Goal: Task Accomplishment & Management: Manage account settings

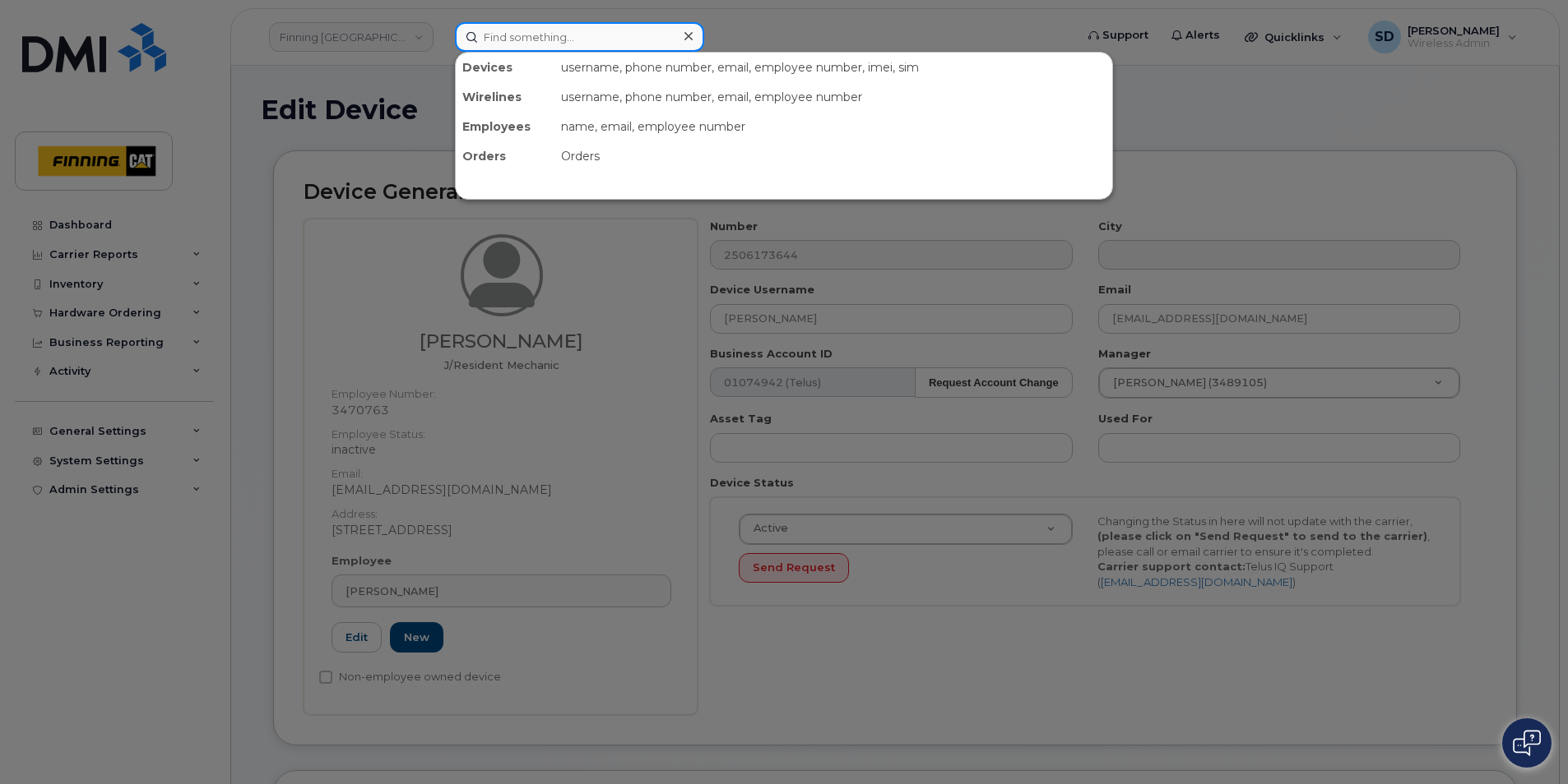
click at [507, 30] on input at bounding box center [580, 37] width 249 height 30
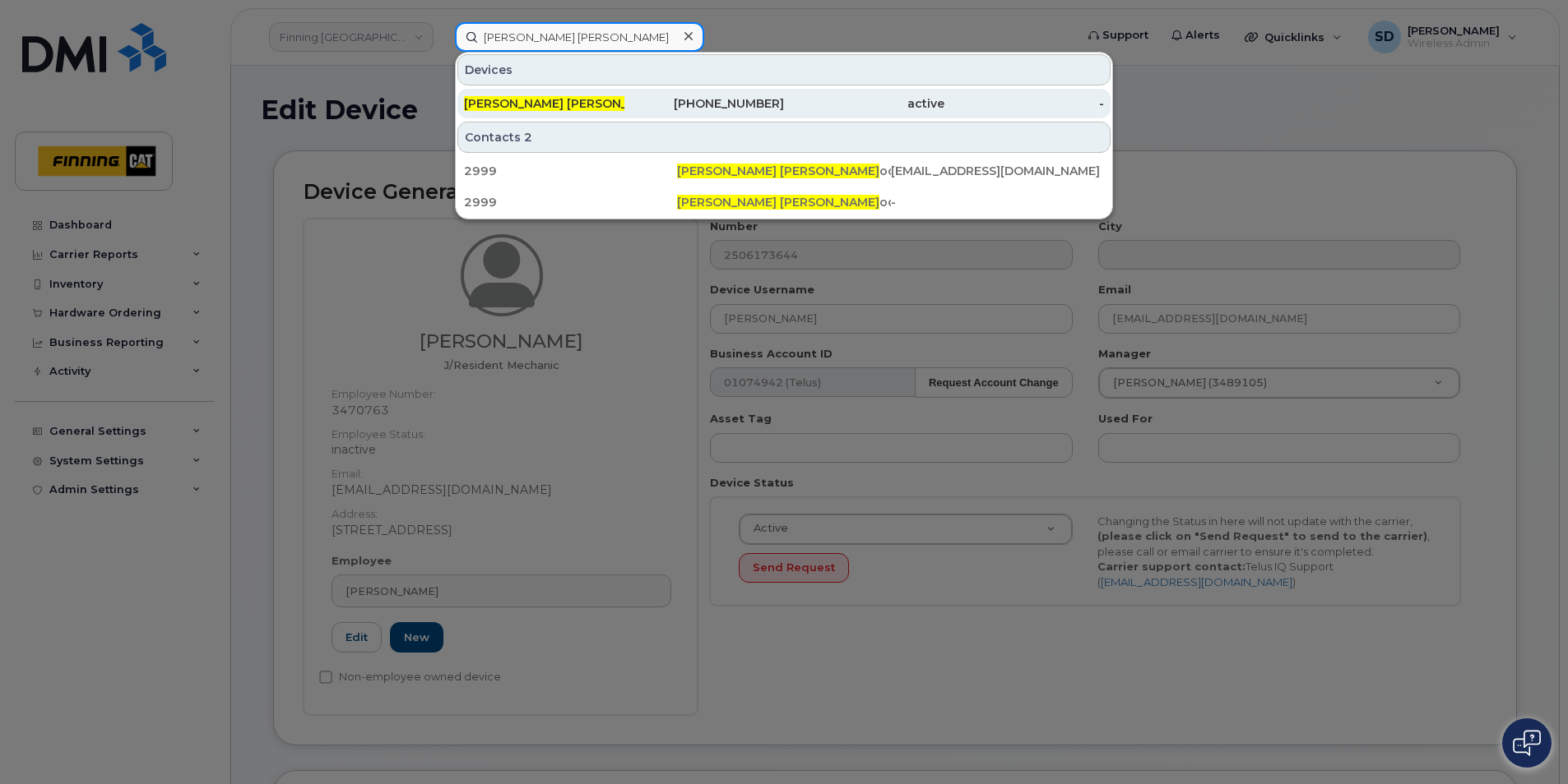
type input "Cohen Pinn"
click at [518, 100] on span "Cohen Pinn" at bounding box center [565, 103] width 202 height 15
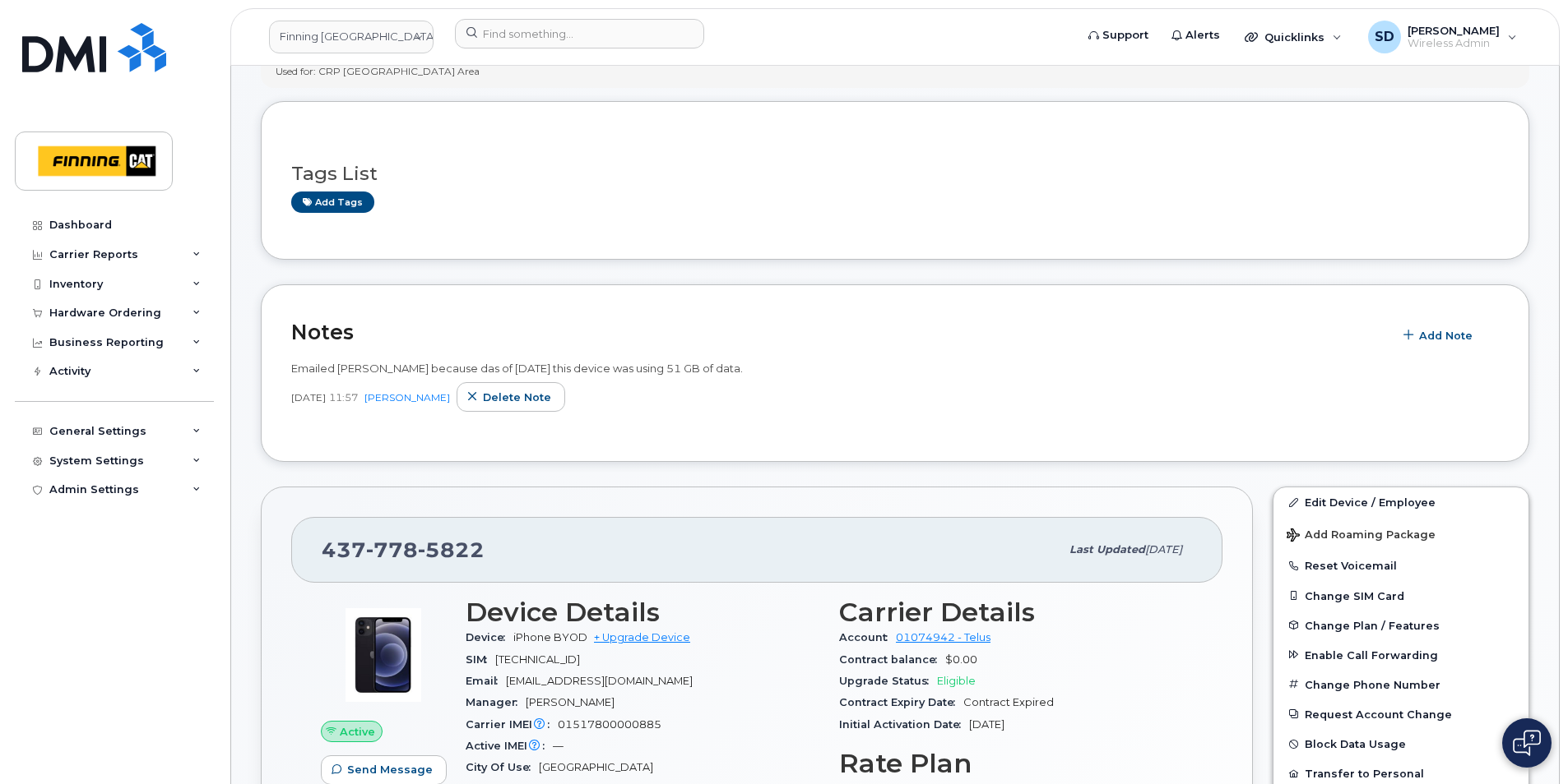
scroll to position [82, 0]
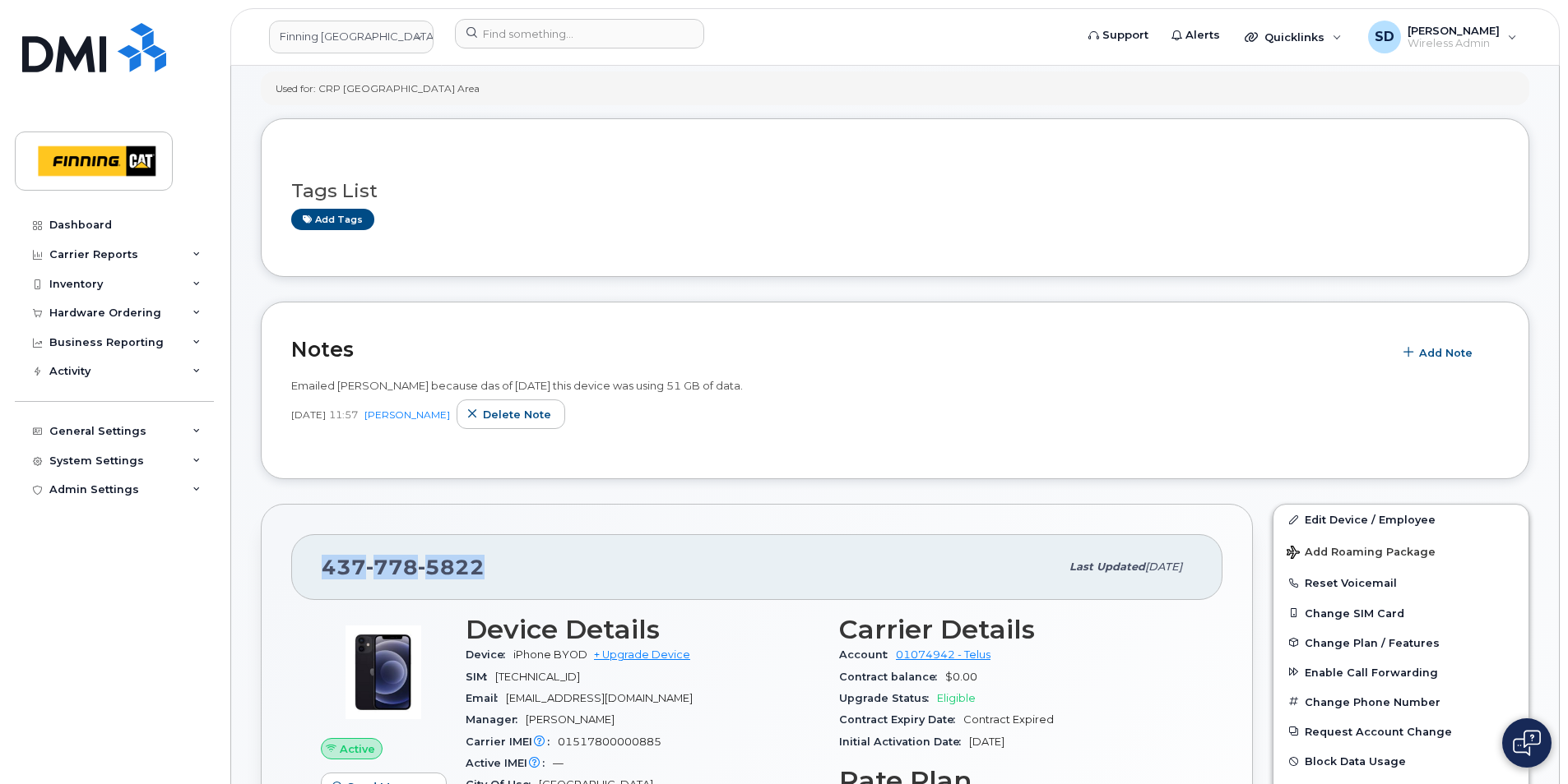
drag, startPoint x: 488, startPoint y: 564, endPoint x: 325, endPoint y: 564, distance: 163.0
click at [325, 564] on div "437 778 5822" at bounding box center [691, 566] width 738 height 34
copy span "437 778 5822"
click at [1433, 352] on span "Add Note" at bounding box center [1446, 352] width 54 height 16
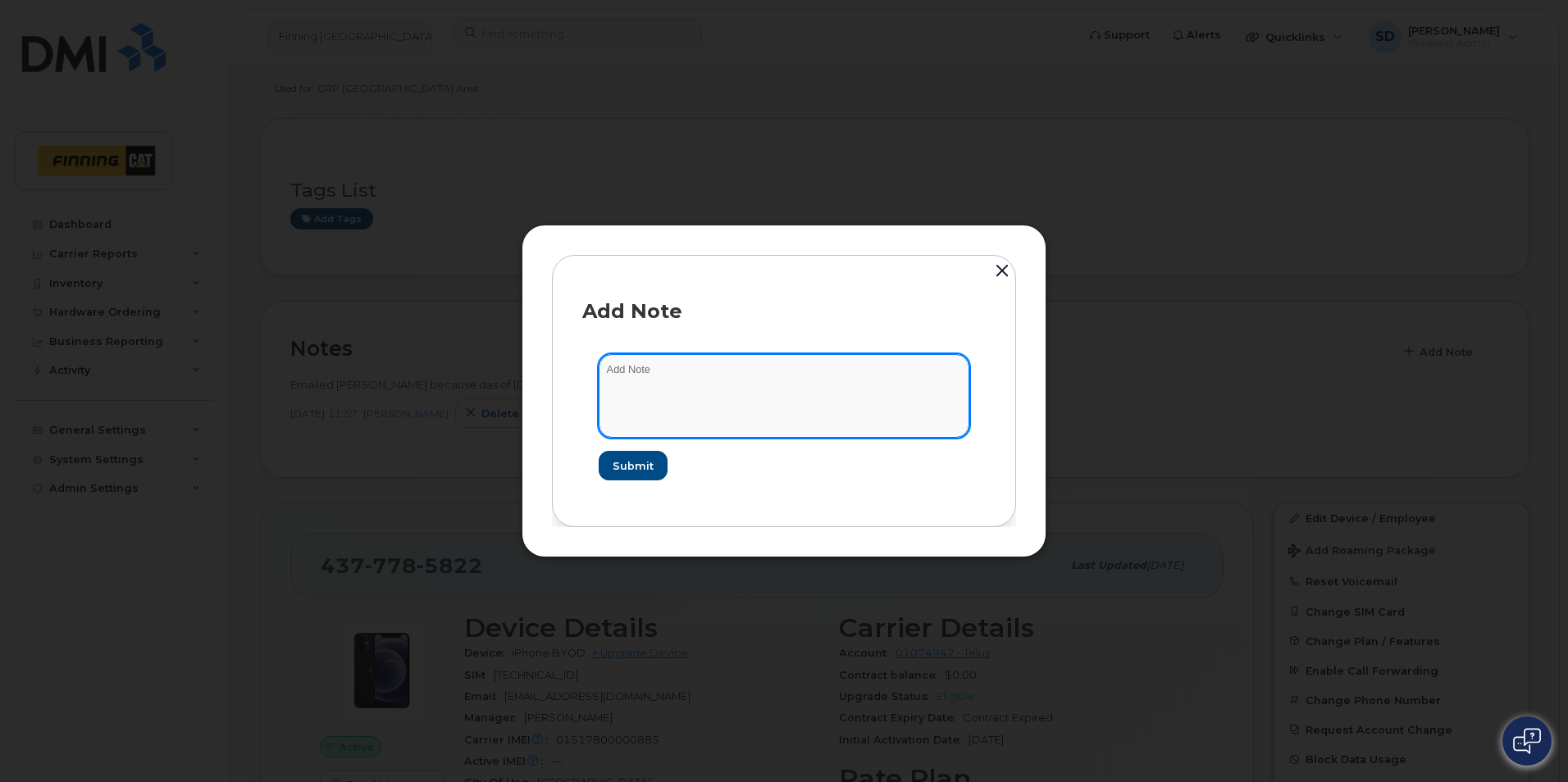
click at [639, 383] on textarea at bounding box center [784, 396] width 371 height 84
click at [639, 371] on textarea "Data bloack added at hehas used 208 GB of data as of Aug 12/25" at bounding box center [784, 396] width 371 height 84
click at [714, 376] on textarea "Data block added at hehas used 208 GB of data as of Aug 12/25" at bounding box center [784, 396] width 371 height 84
click at [712, 370] on textarea "Data block added at hehas used 208 GB of data as of Aug 12/25" at bounding box center [784, 396] width 371 height 84
type textarea "Data block added at he has used 208 GB of data as of Aug 12/25"
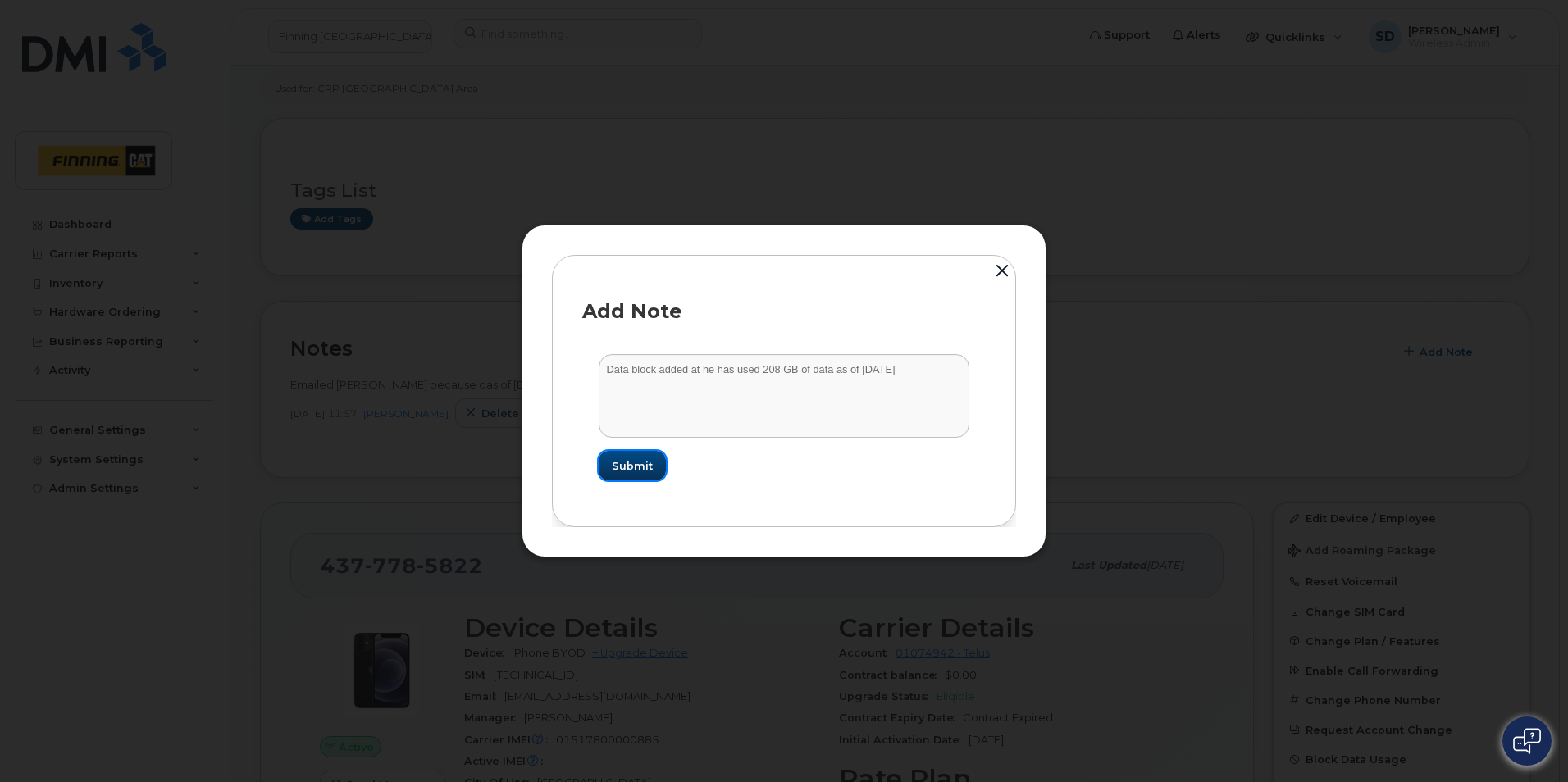
click at [648, 462] on span "Submit" at bounding box center [632, 466] width 41 height 16
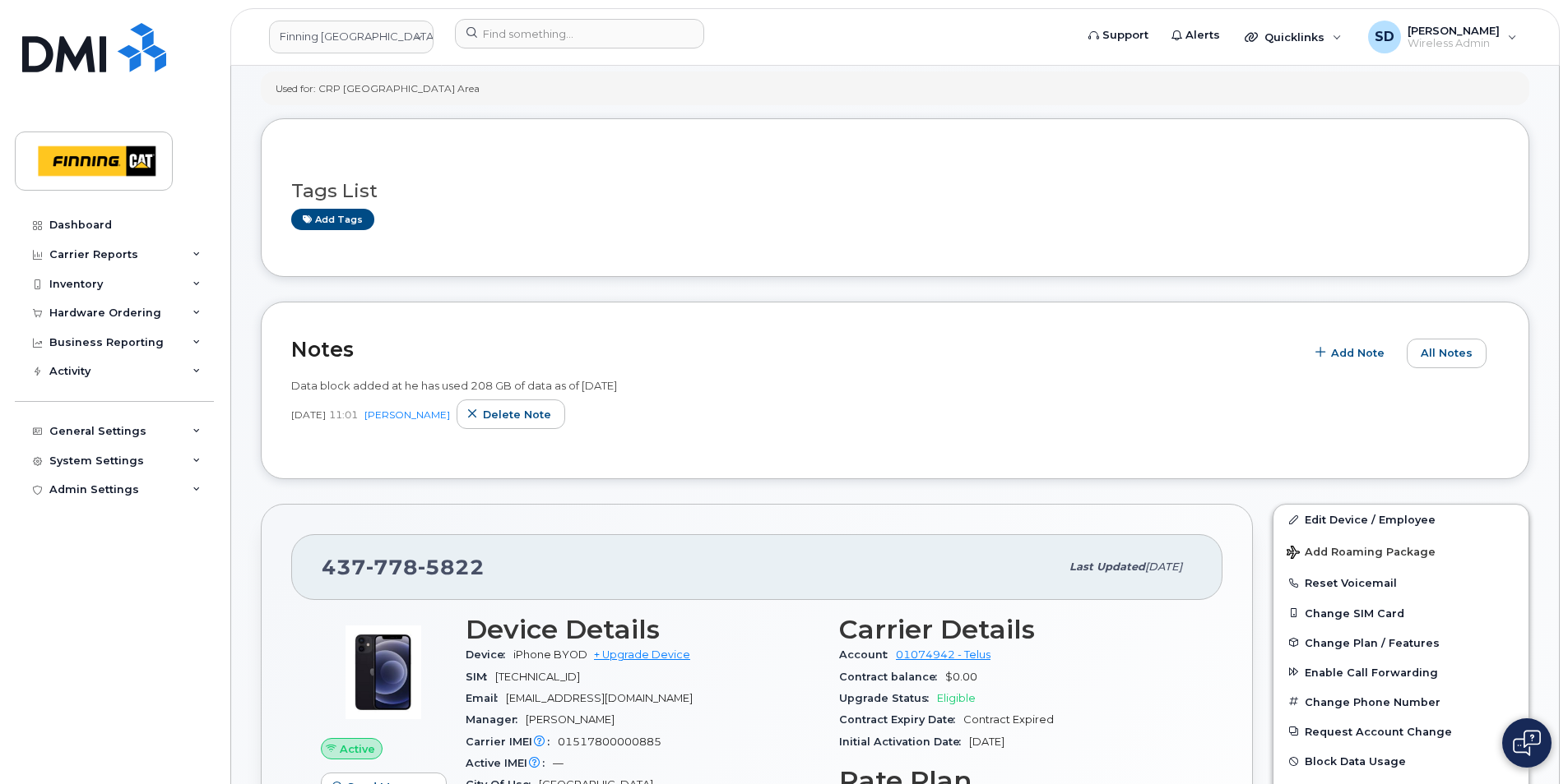
scroll to position [329, 0]
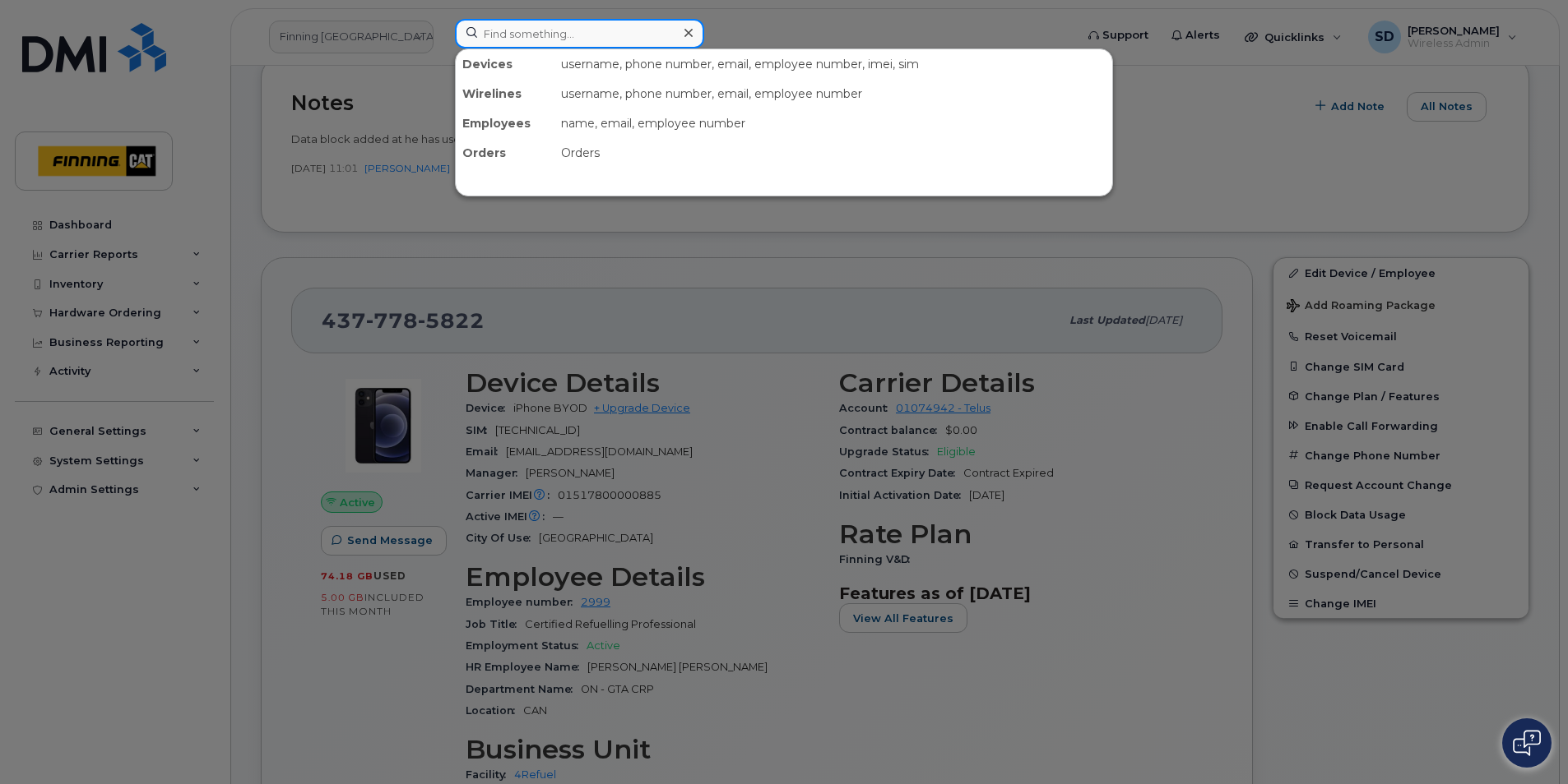
paste input "236-597-2467"
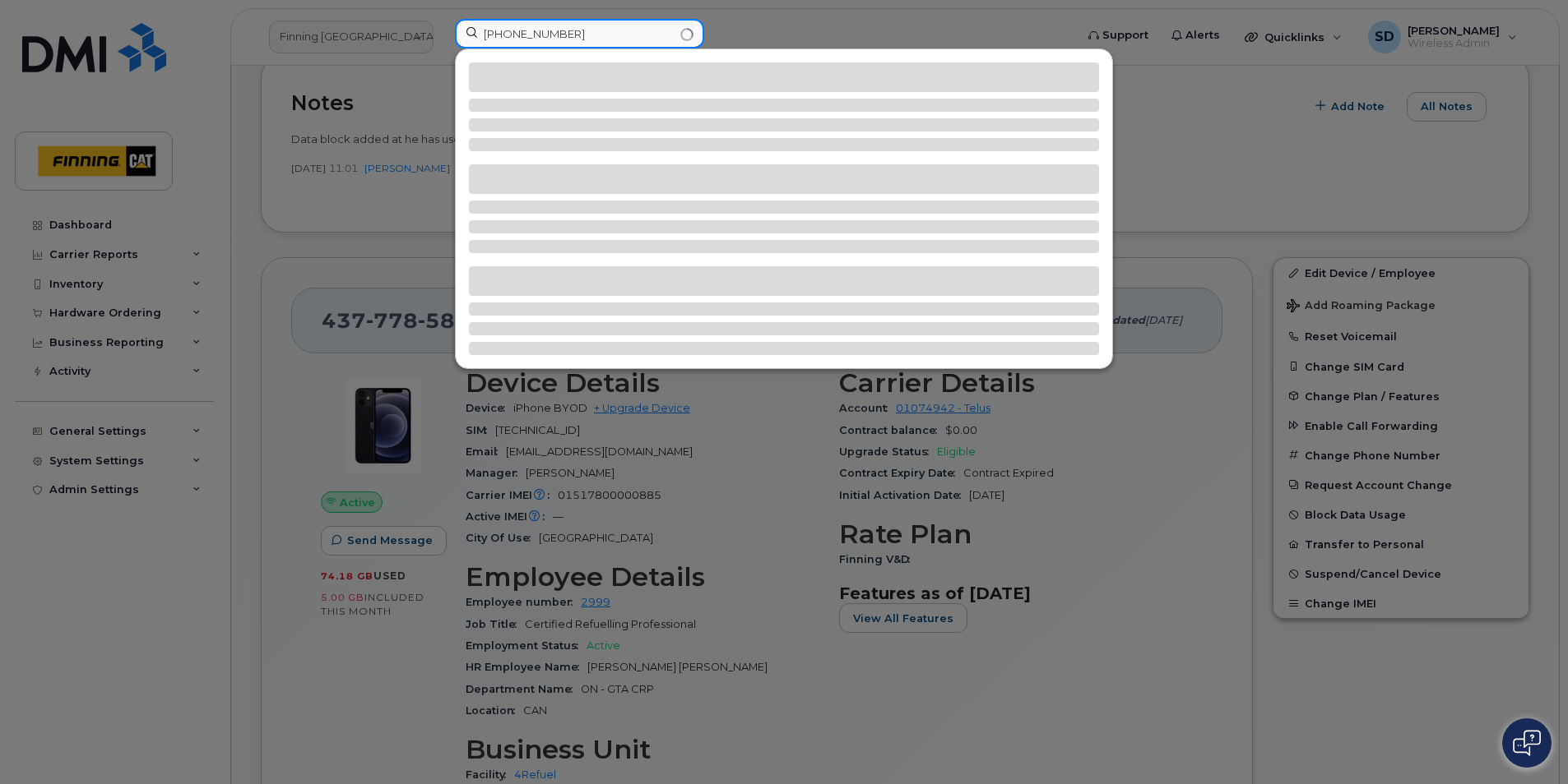
type input "236-597-2467"
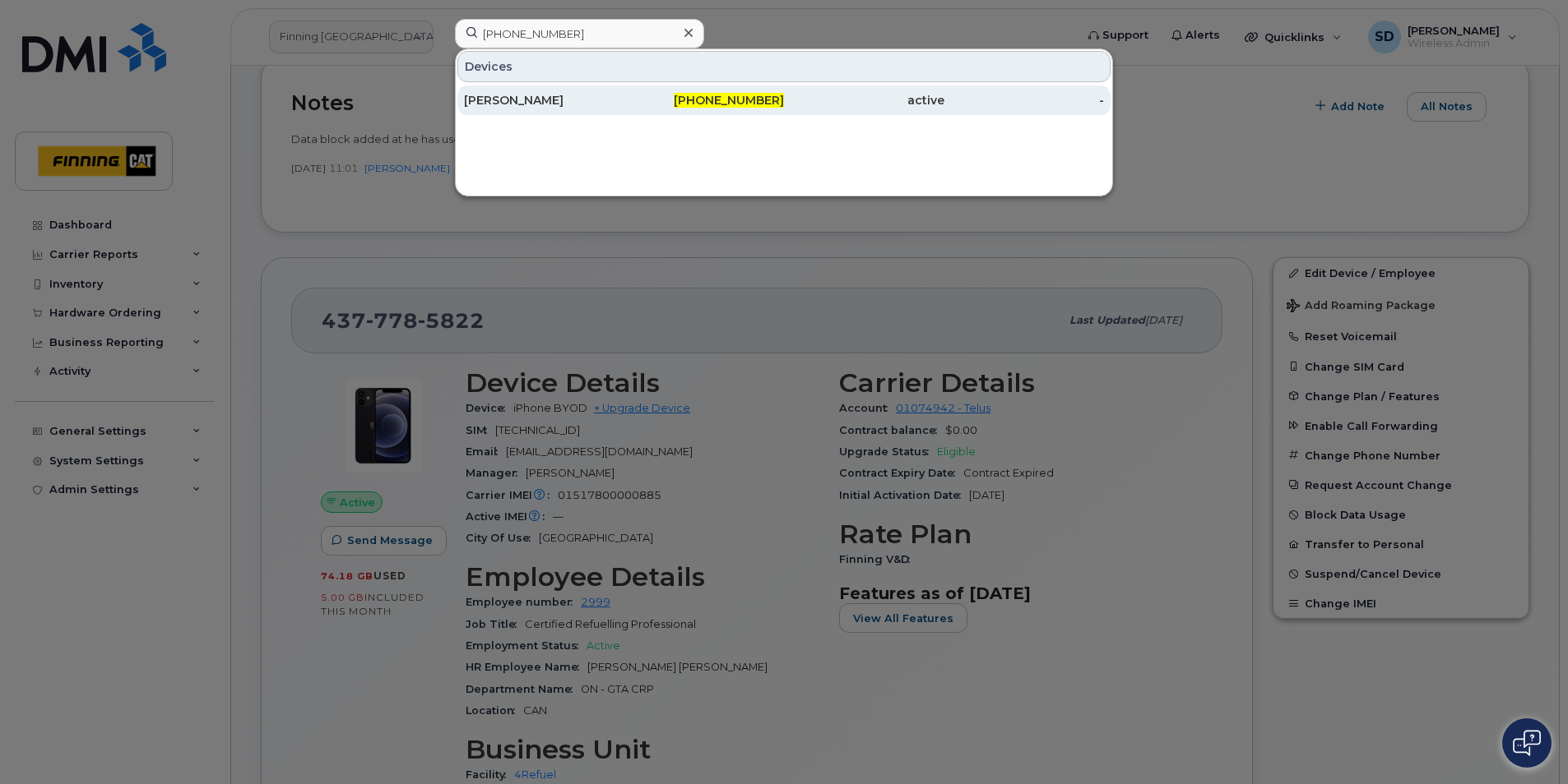
click at [491, 95] on div "[PERSON_NAME]" at bounding box center [545, 101] width 161 height 17
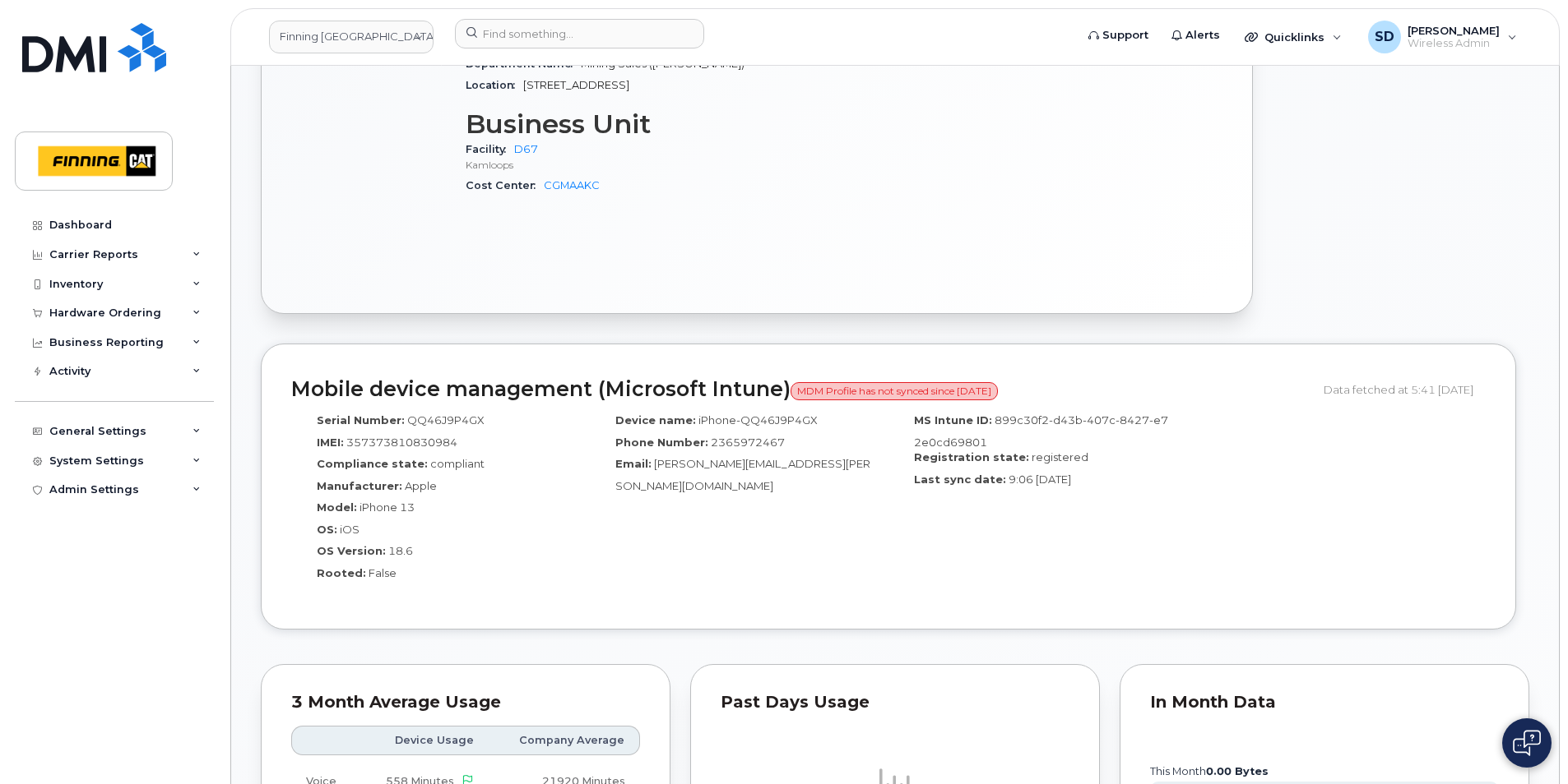
scroll to position [987, 0]
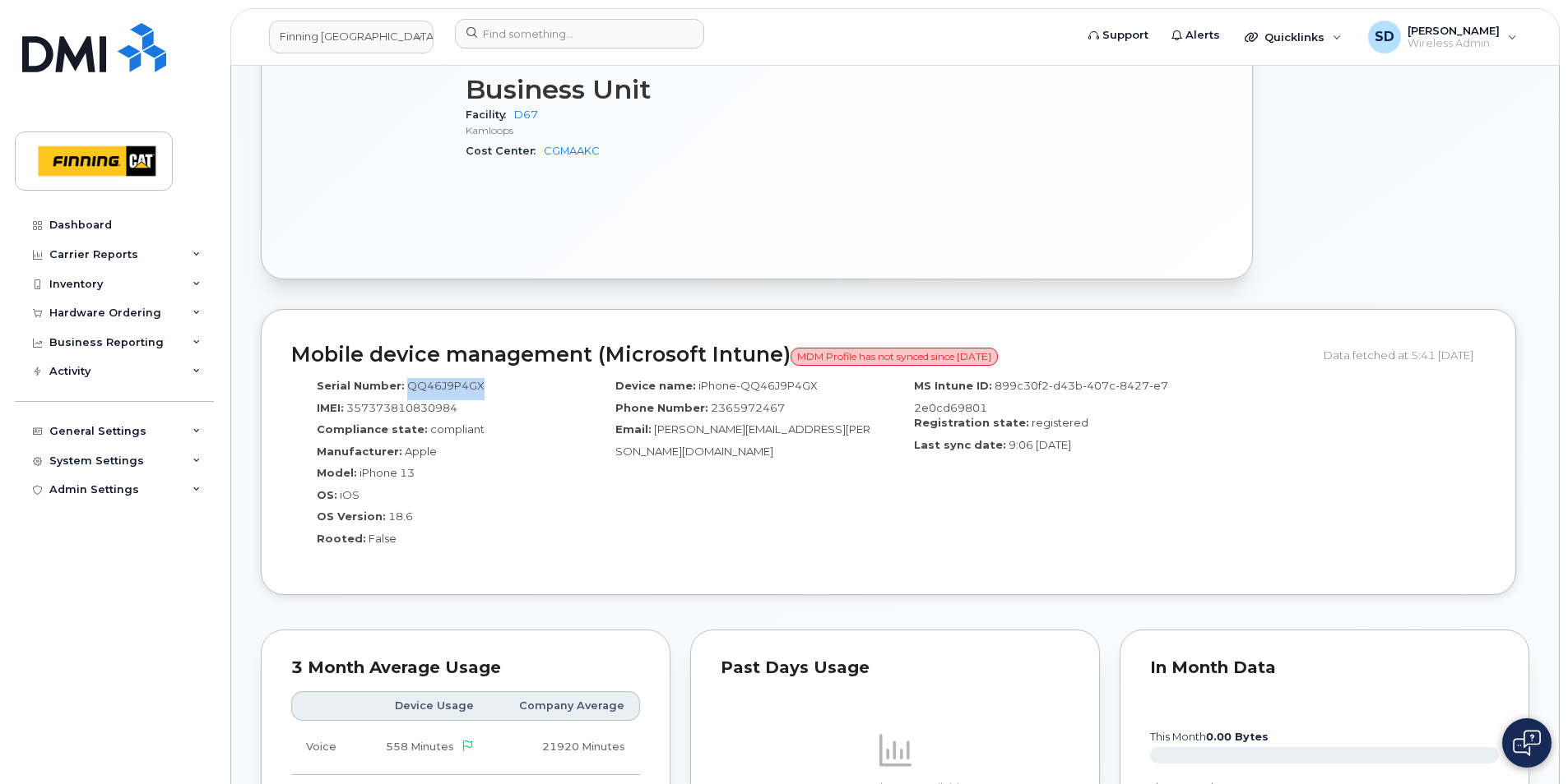
drag, startPoint x: 484, startPoint y: 367, endPoint x: 404, endPoint y: 367, distance: 80.0
click at [404, 378] on div "Serial Number: QQ46J9P4GX" at bounding box center [440, 389] width 274 height 22
copy span "QQ46J9P4GX"
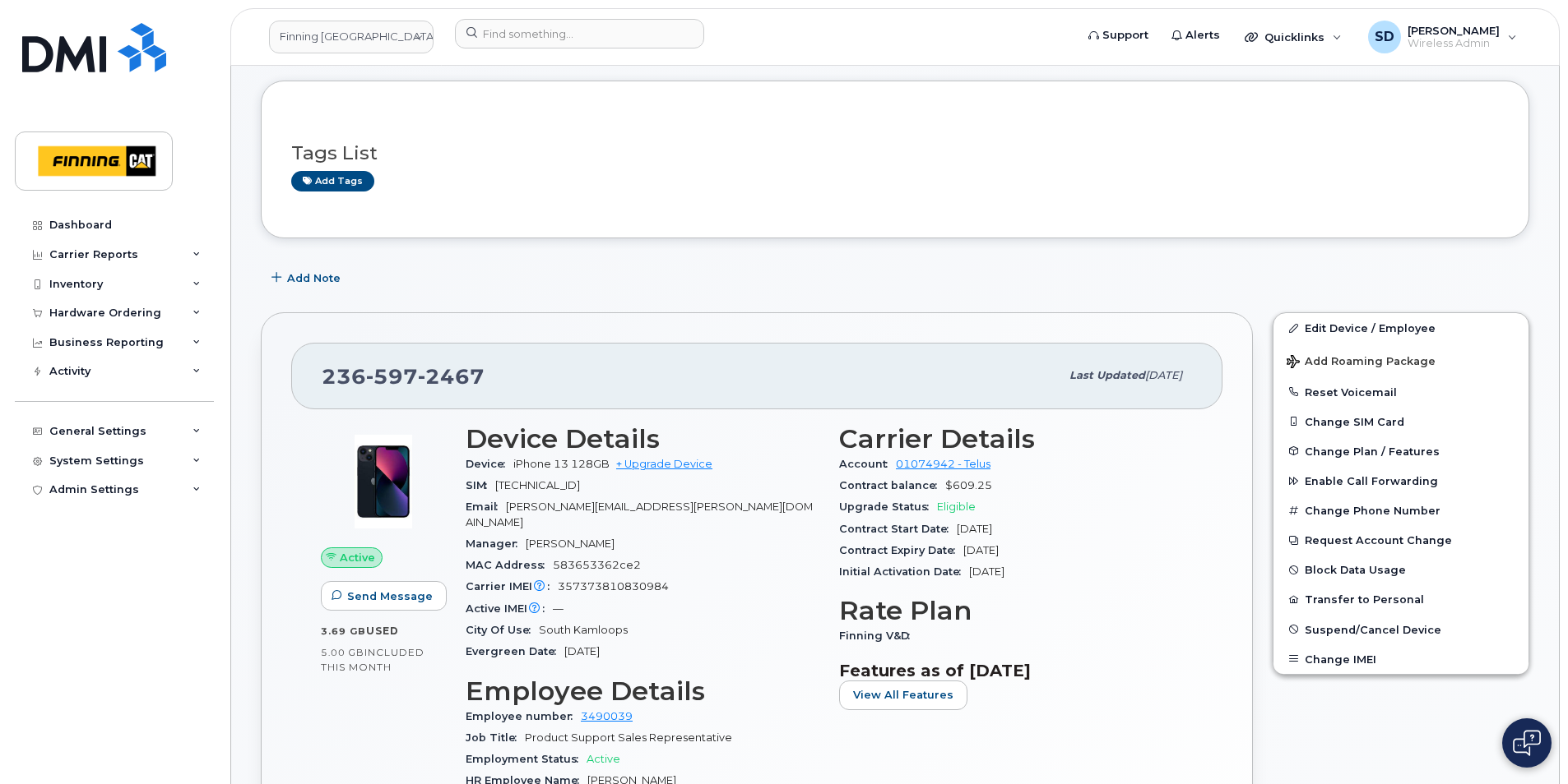
scroll to position [82, 0]
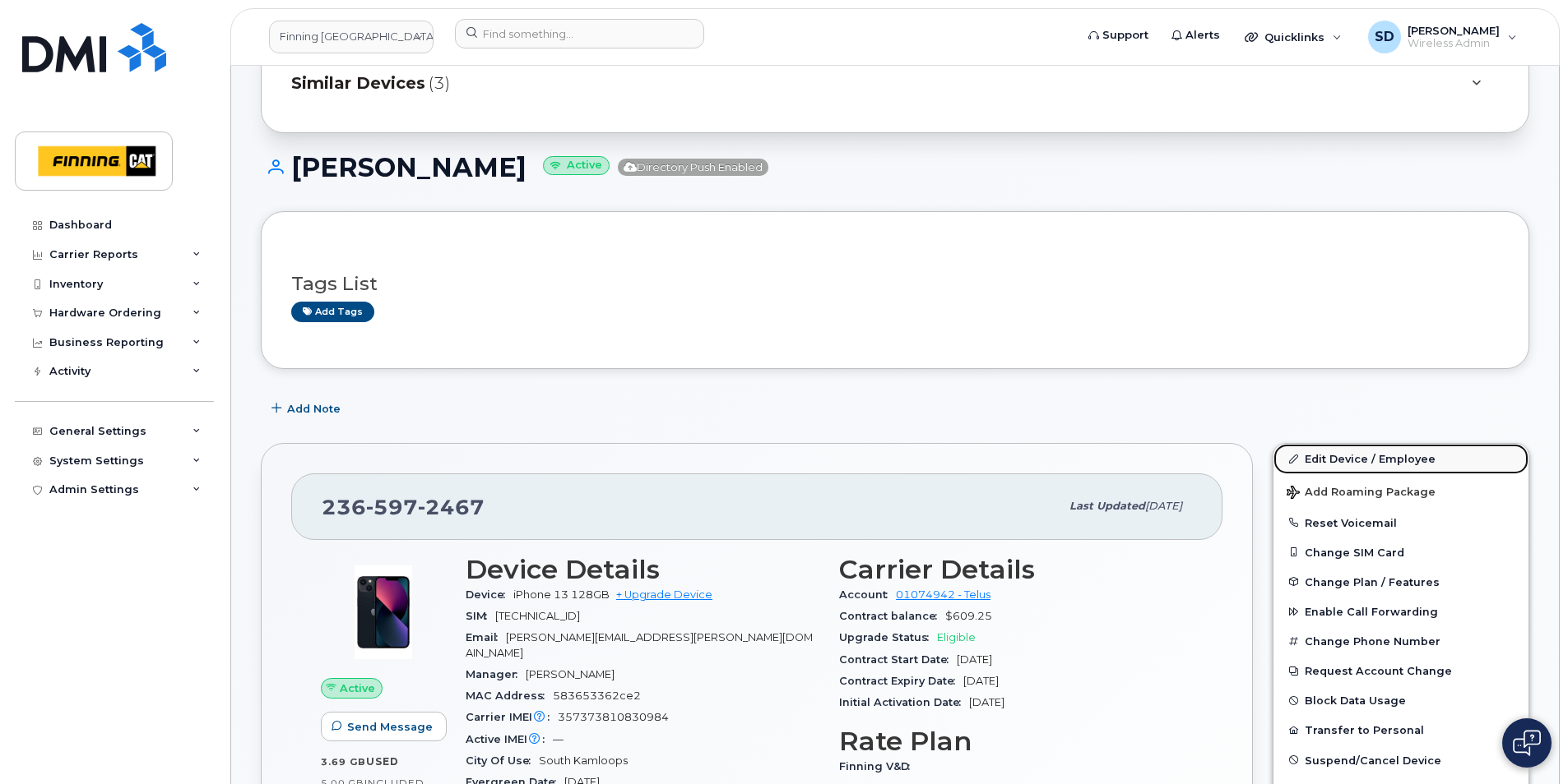
drag, startPoint x: 1362, startPoint y: 457, endPoint x: 1337, endPoint y: 451, distance: 25.7
click at [1362, 457] on link "Edit Device / Employee" at bounding box center [1401, 458] width 255 height 30
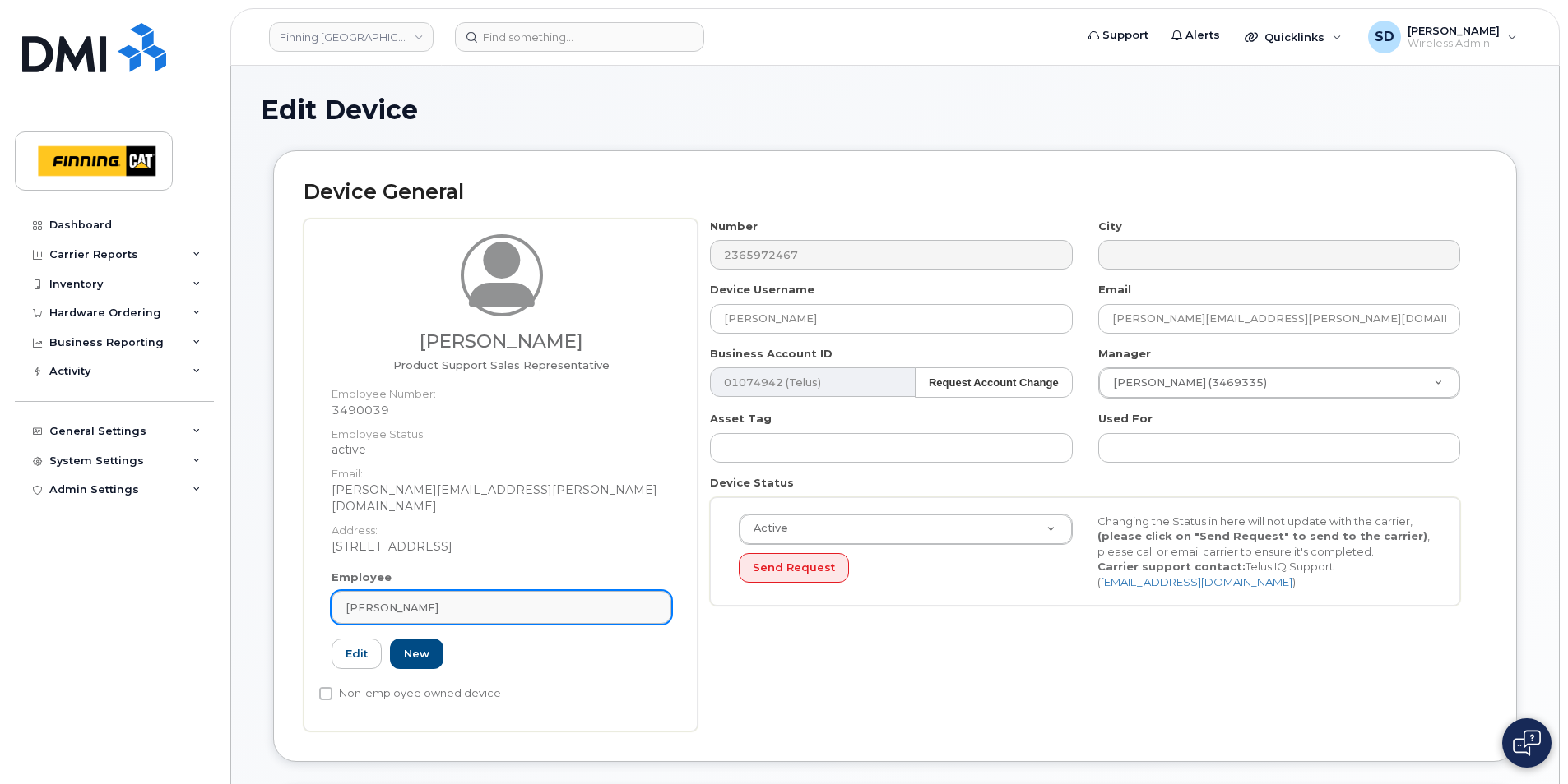
click at [435, 600] on div "Dale Cullen" at bounding box center [501, 608] width 312 height 16
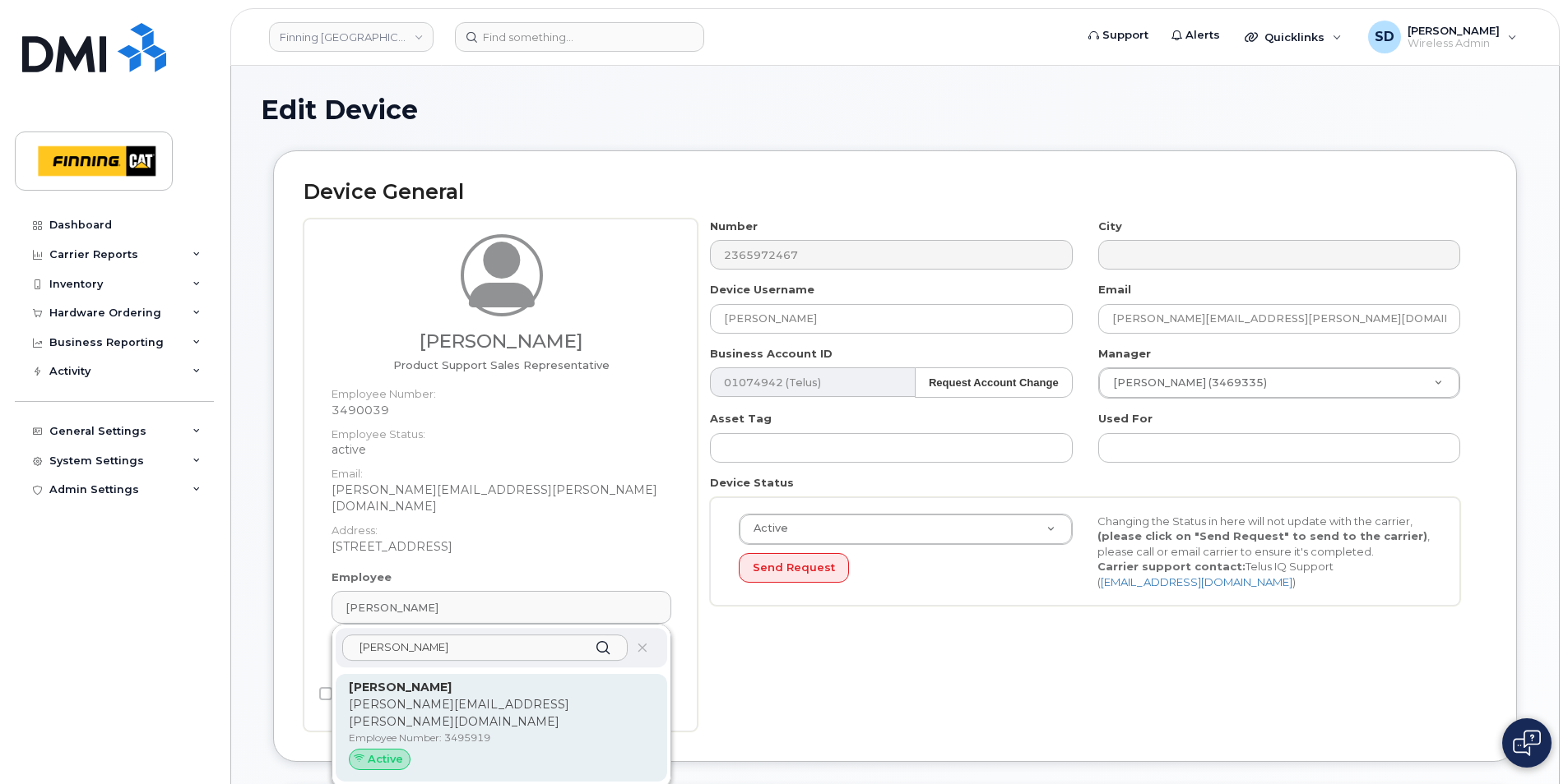
type input "Karl Wa"
click at [413, 696] on p "Karl.Walden@finning.com" at bounding box center [501, 713] width 305 height 34
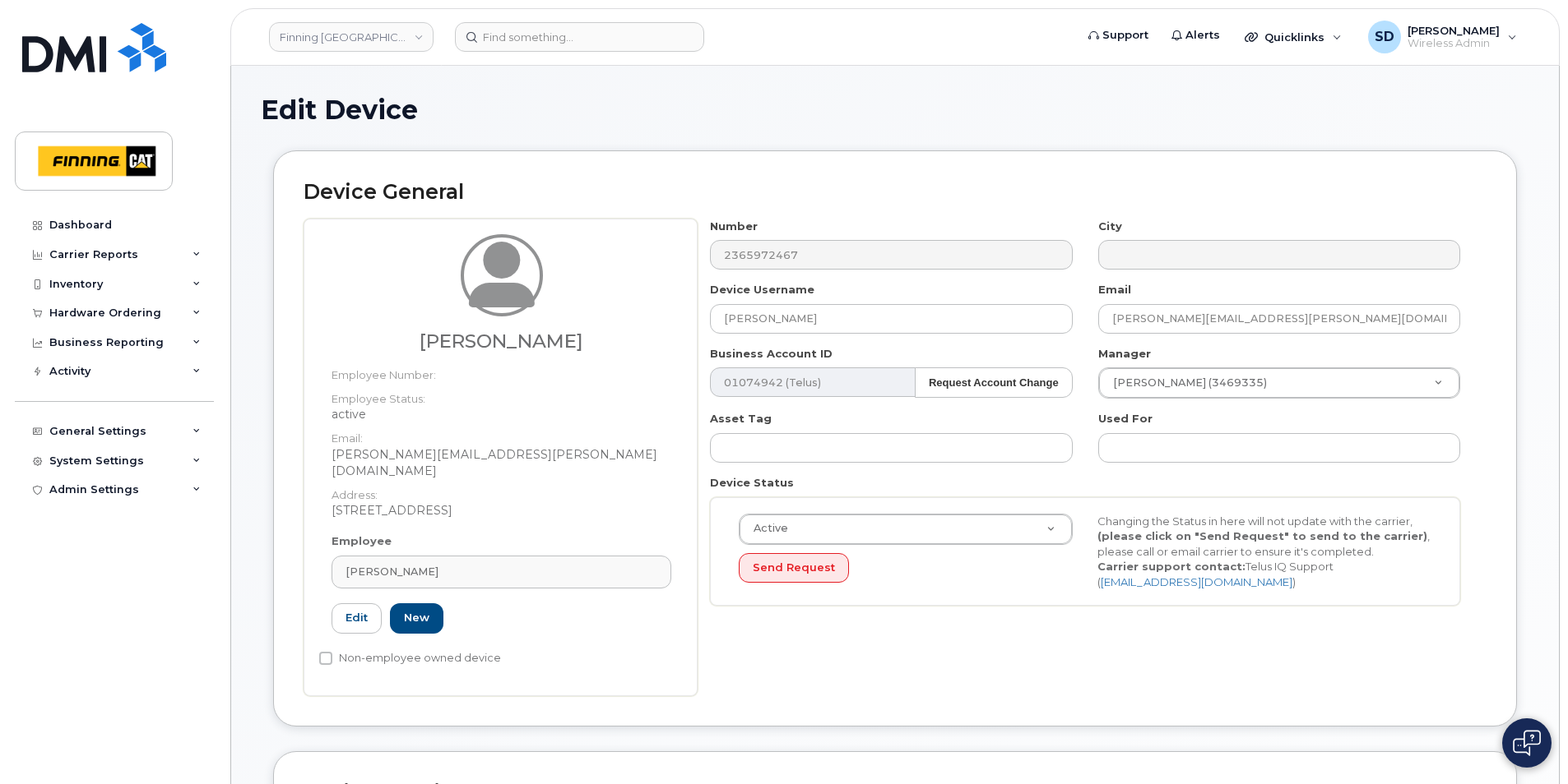
type input "3495919"
type input "Karl Walden"
type input "karl.walden@finning.com"
type input "34223"
type input "34437"
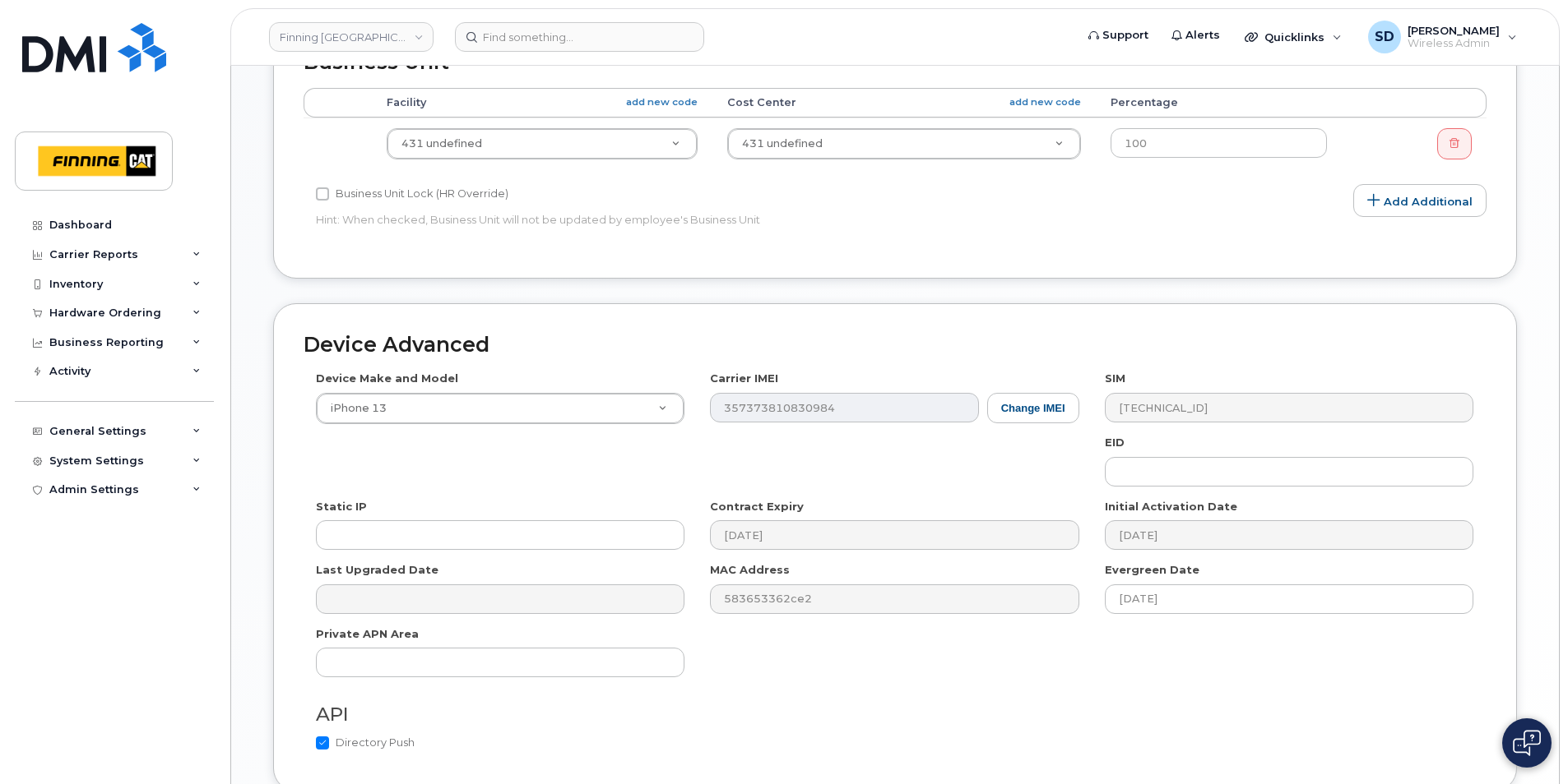
scroll to position [859, 0]
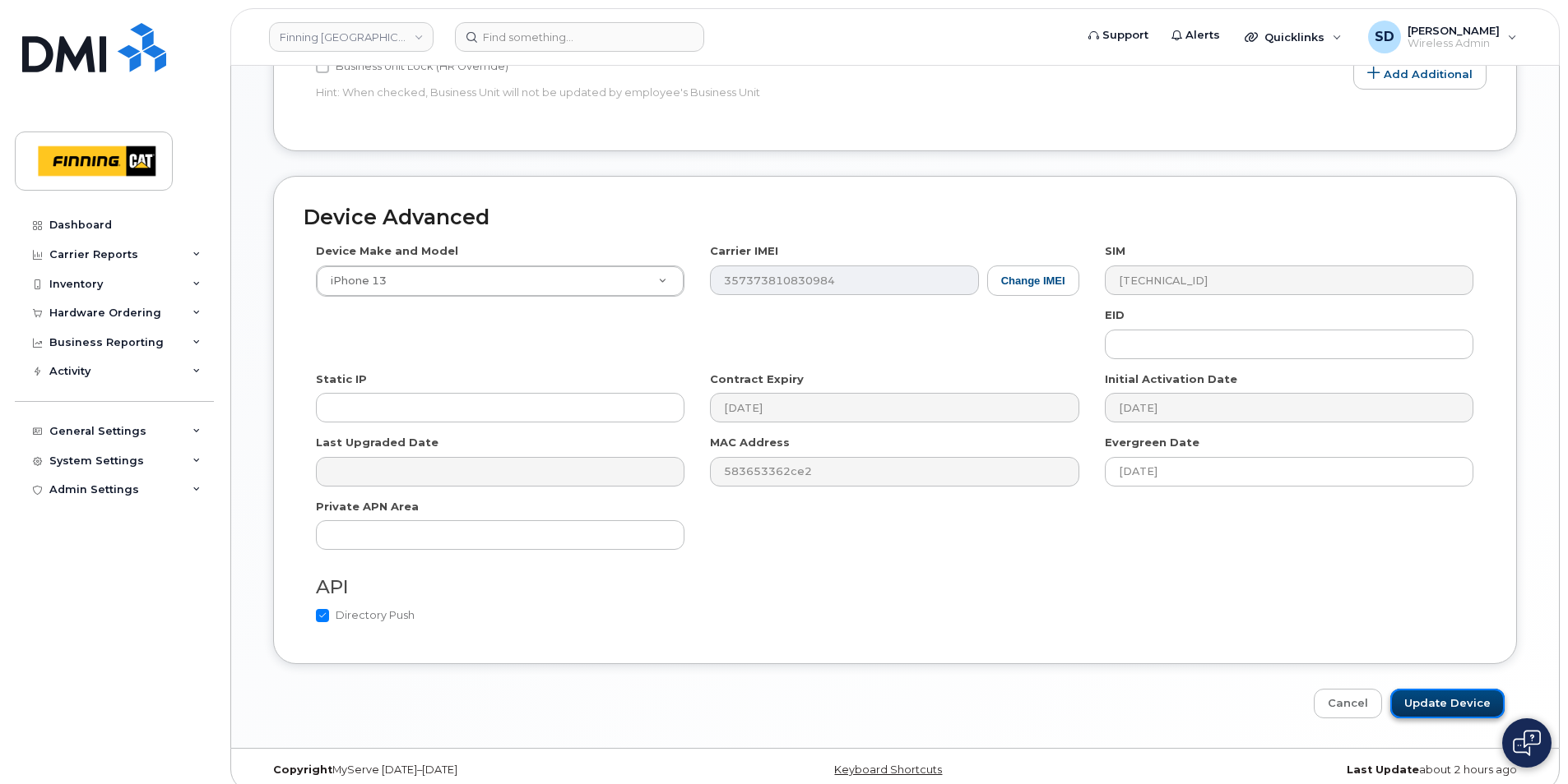
click at [1452, 689] on input "Update Device" at bounding box center [1447, 704] width 114 height 30
type input "Saving..."
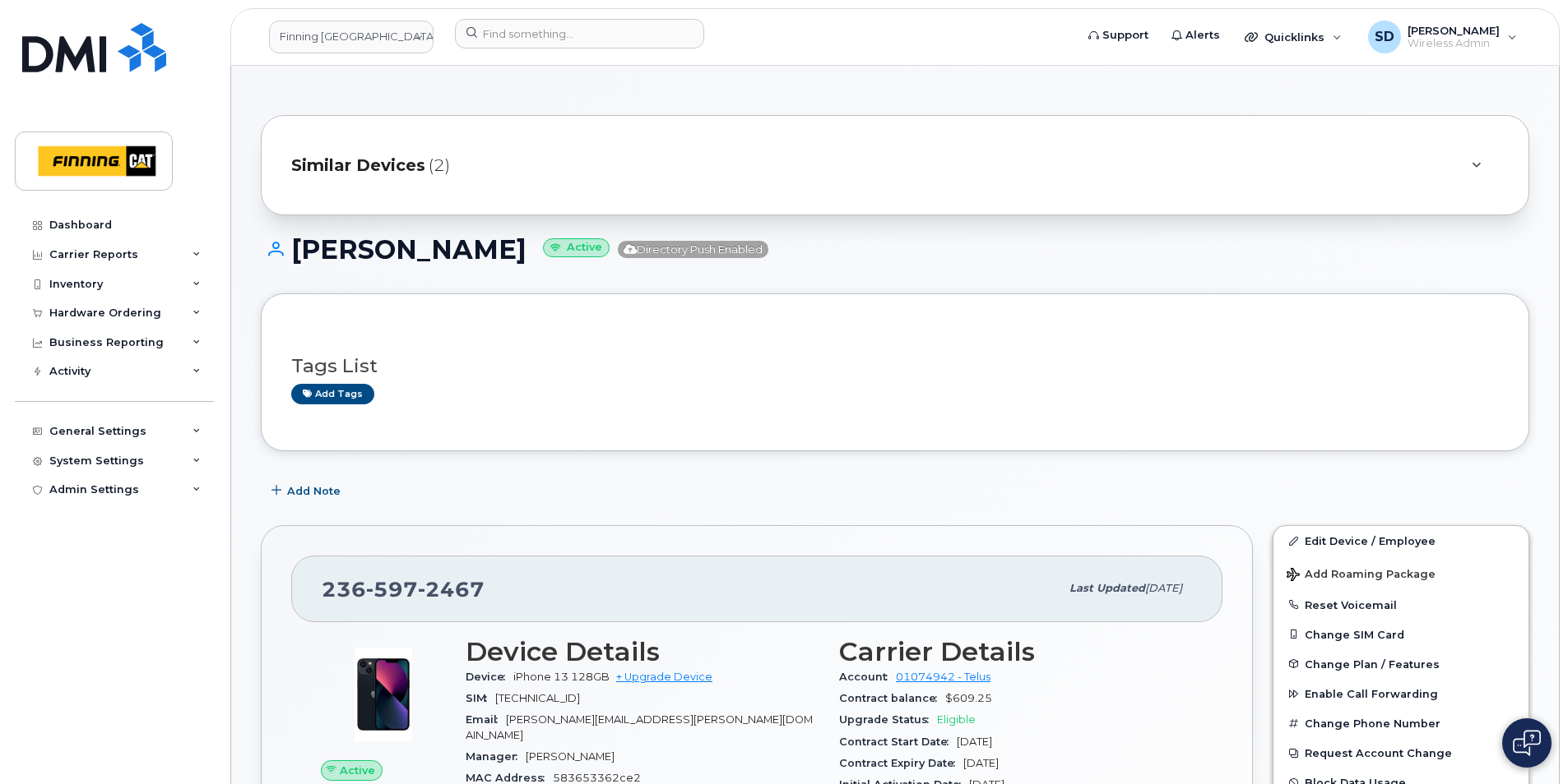
click at [379, 162] on span "Similar Devices" at bounding box center [358, 166] width 134 height 24
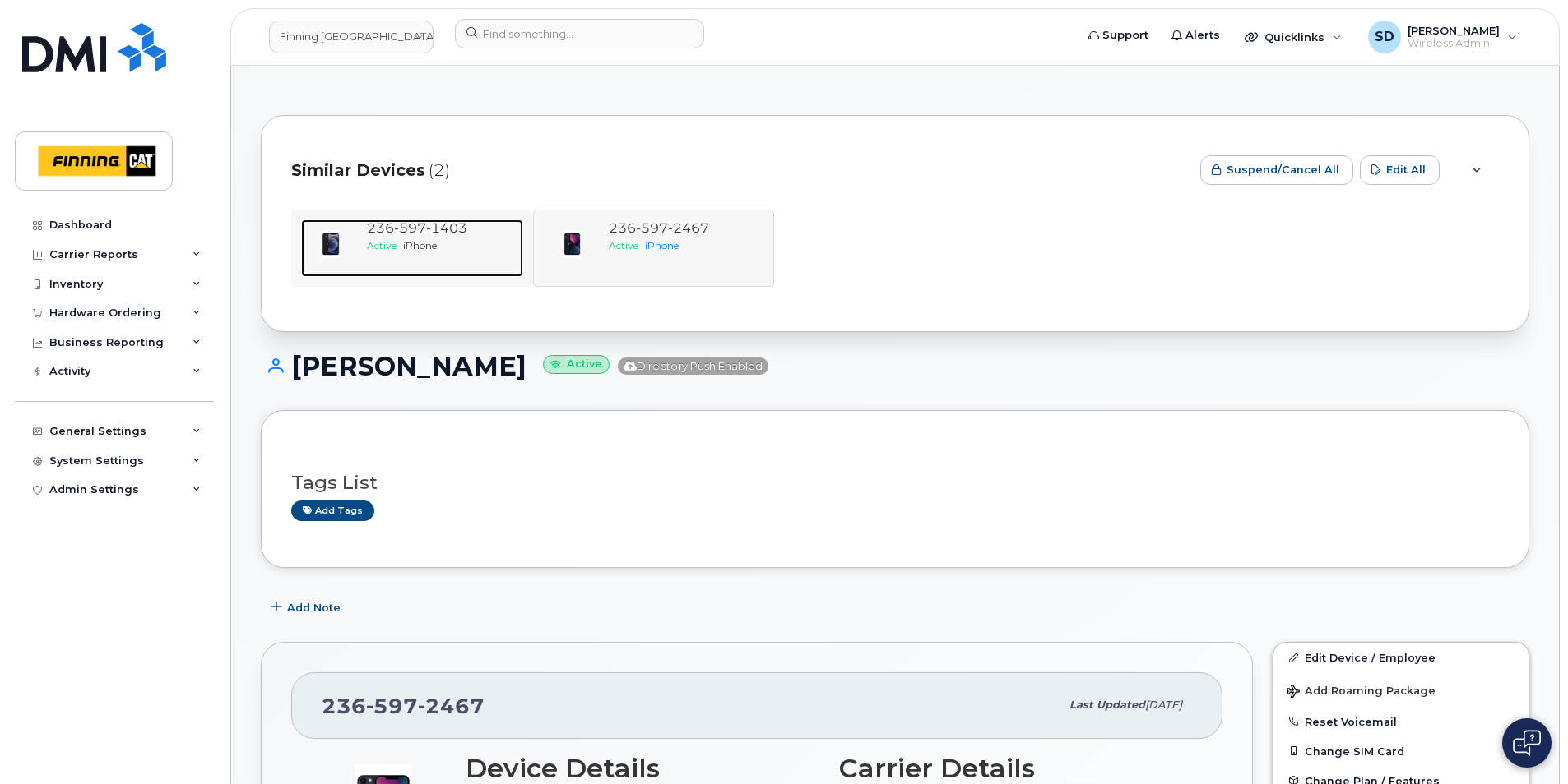
click at [428, 230] on span "1403" at bounding box center [447, 228] width 42 height 16
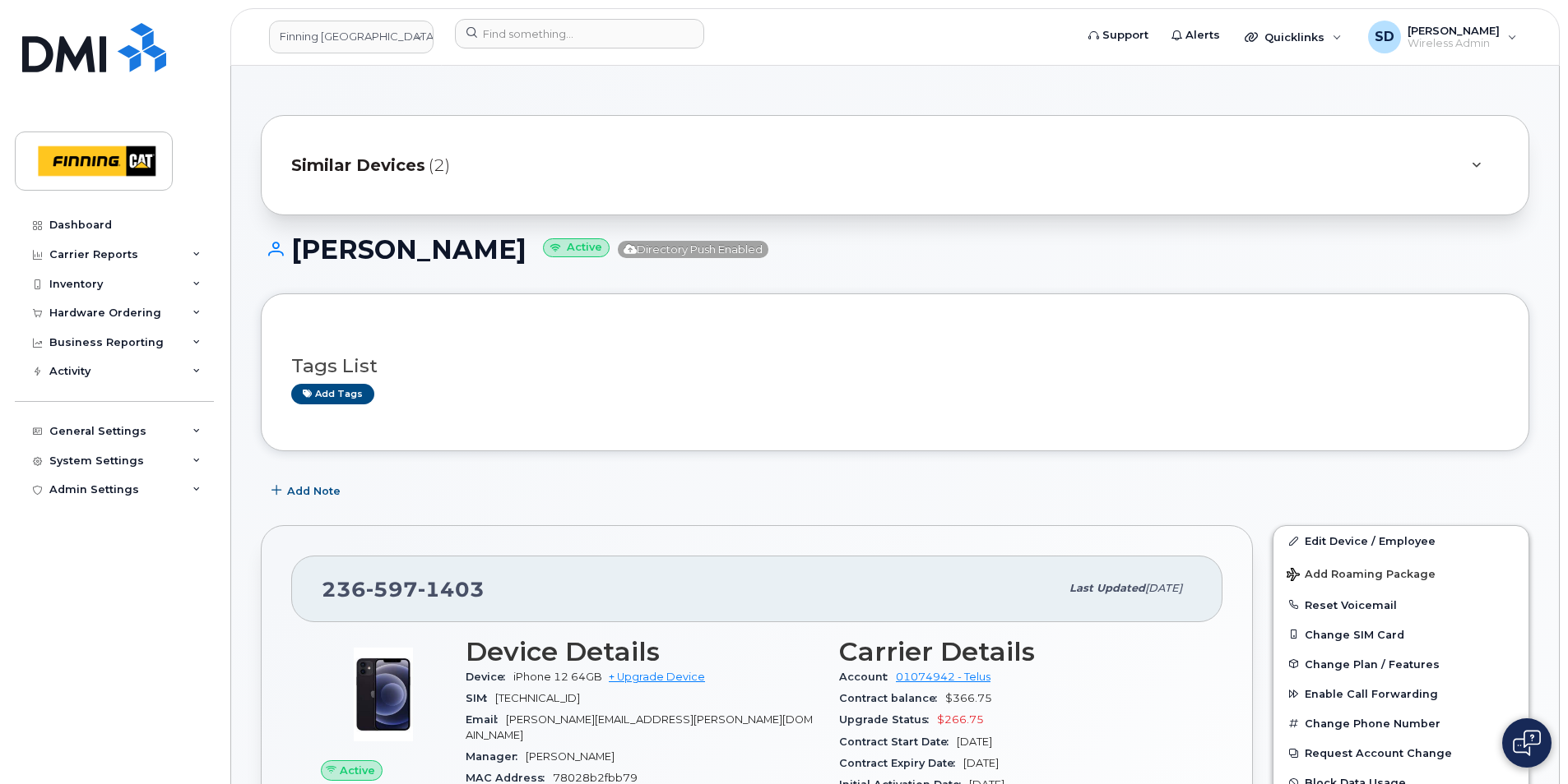
click at [418, 168] on span "Similar Devices" at bounding box center [358, 166] width 134 height 24
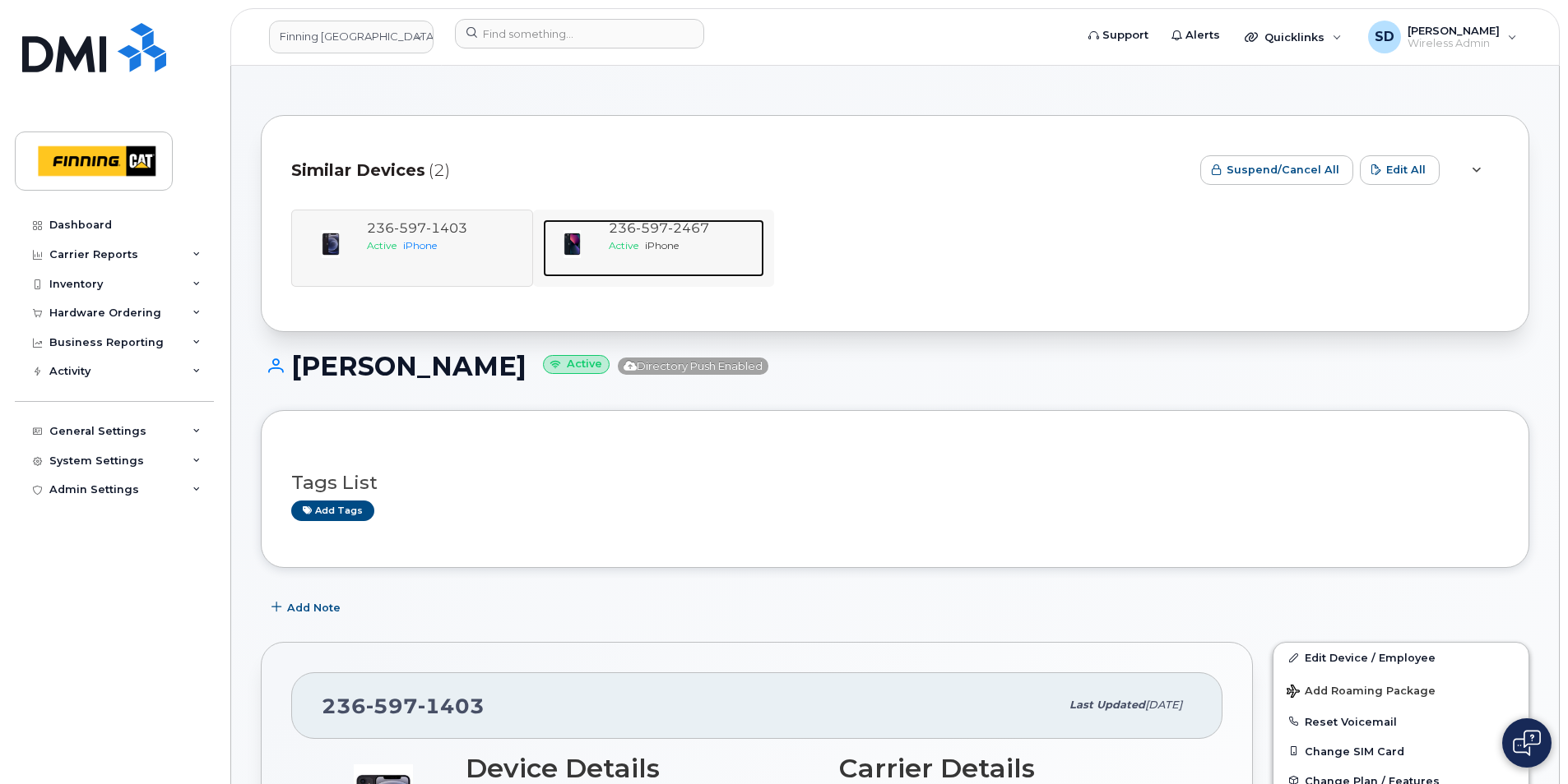
click at [702, 220] on span "2467" at bounding box center [688, 228] width 42 height 16
click at [446, 228] on div "[PHONE_NUMBER] Active iPhone [PHONE_NUMBER] Active iPhone" at bounding box center [895, 248] width 1208 height 77
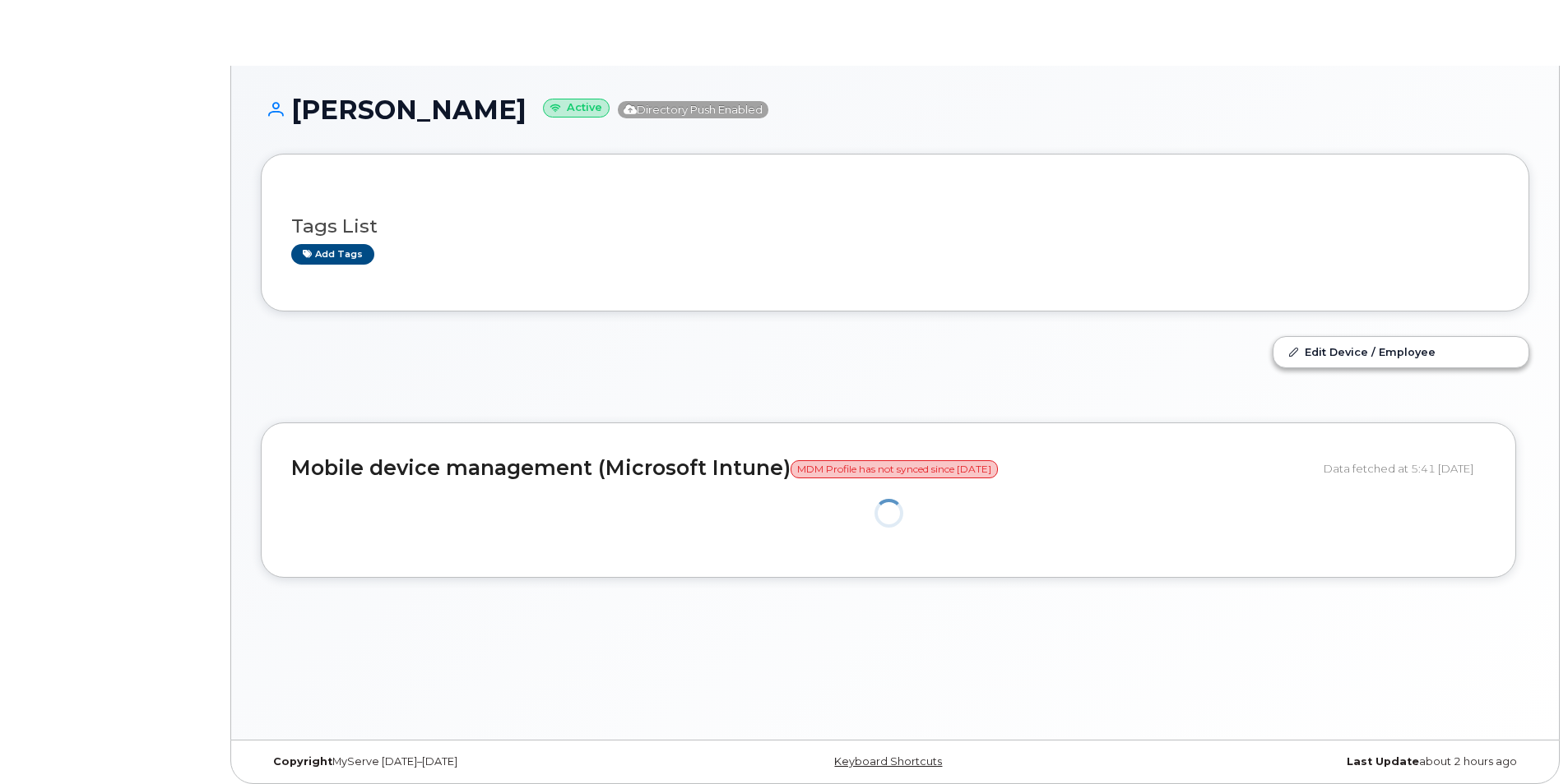
click at [664, 223] on div "Tags List Add tags" at bounding box center [895, 232] width 1208 height 64
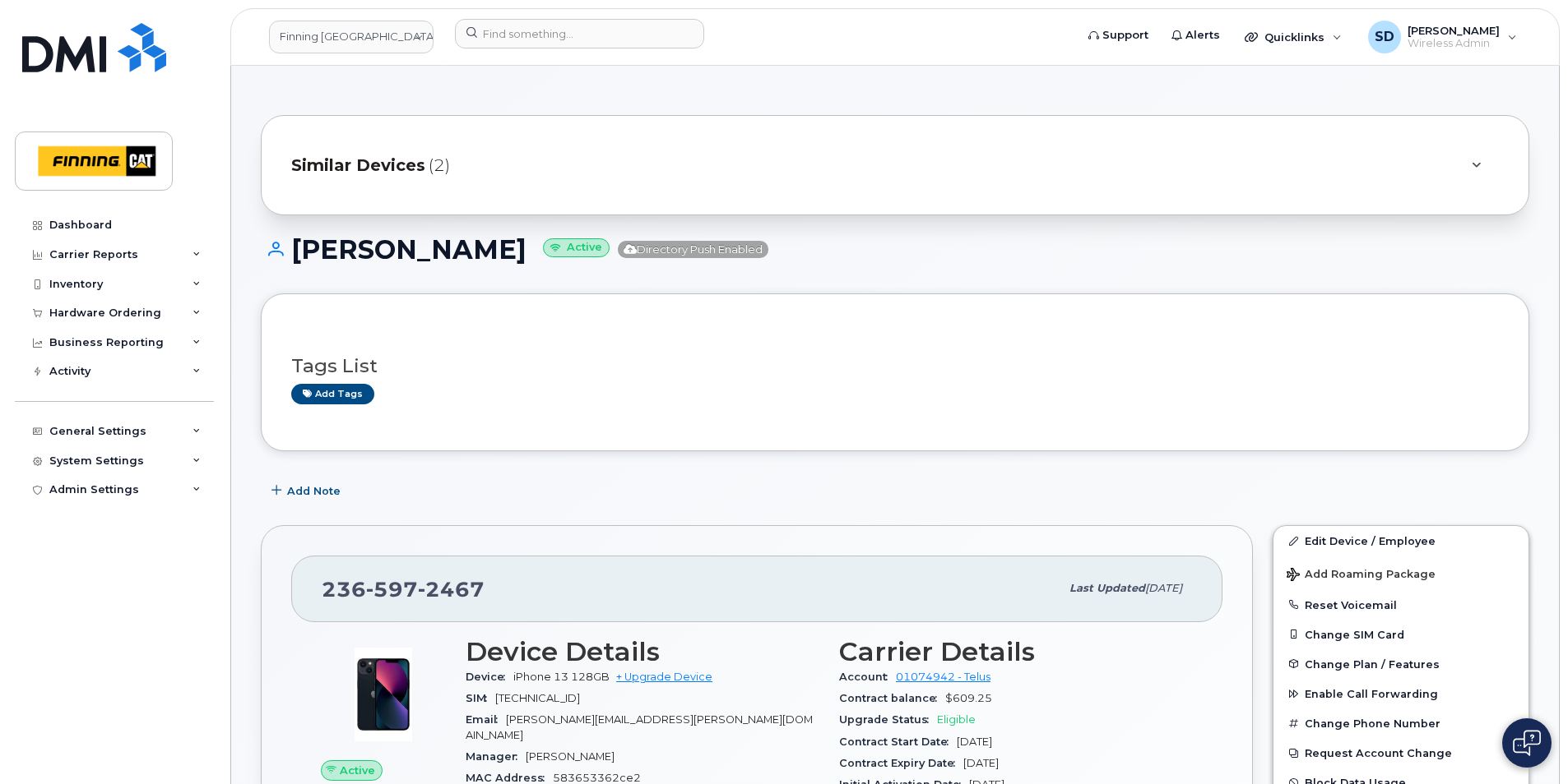
click at [370, 157] on span "Similar Devices" at bounding box center [358, 166] width 134 height 24
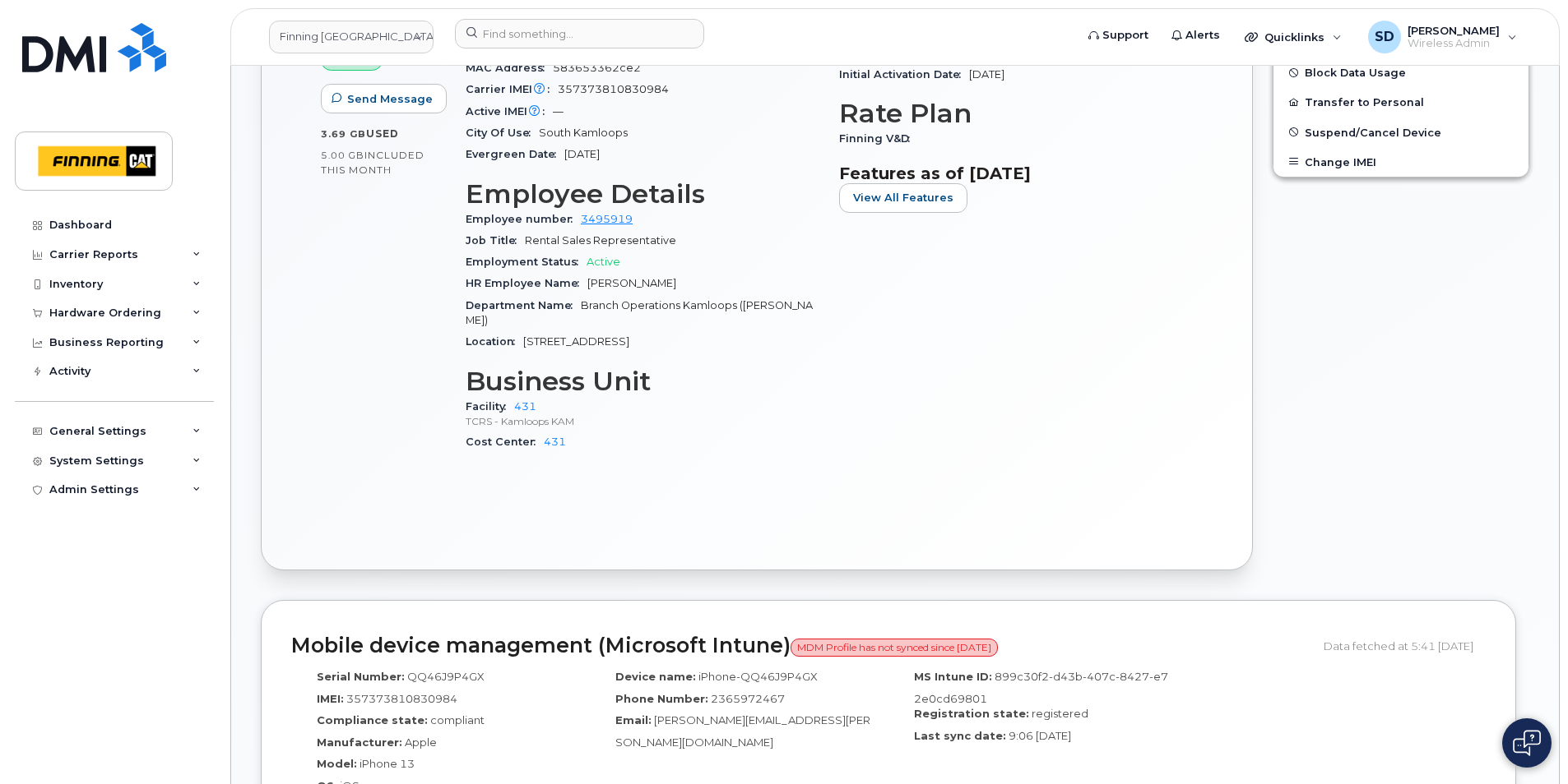
scroll to position [1069, 0]
